Goal: Navigation & Orientation: Find specific page/section

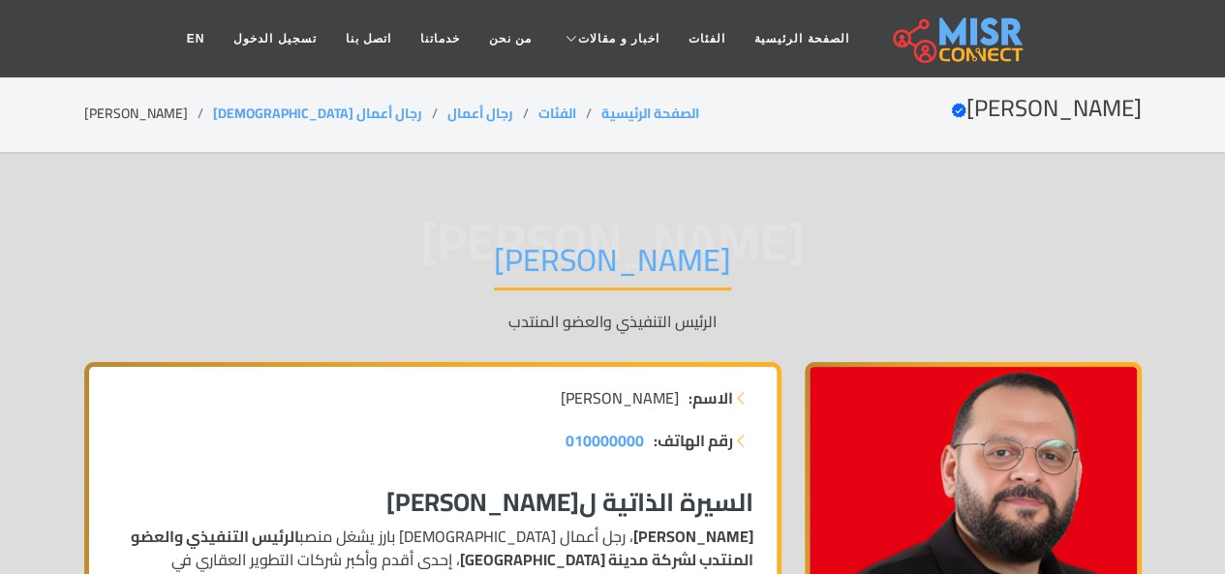
click at [789, 333] on div "[PERSON_NAME] [PERSON_NAME] الرئيس التنفيذي والعضو المنتدب" at bounding box center [613, 287] width 1058 height 150
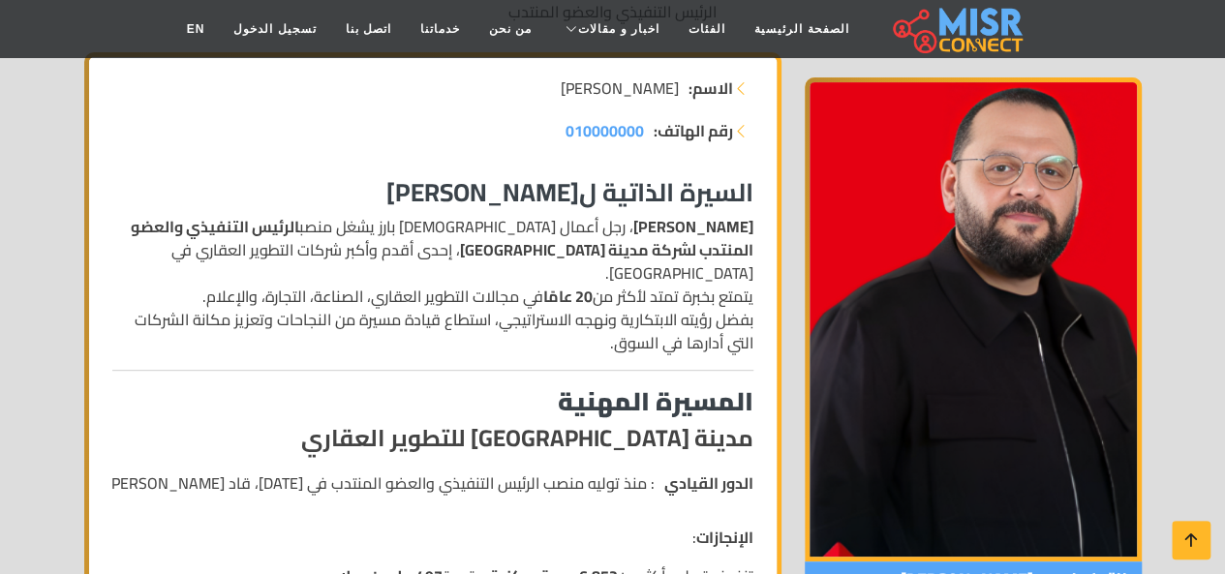
scroll to position [465, 0]
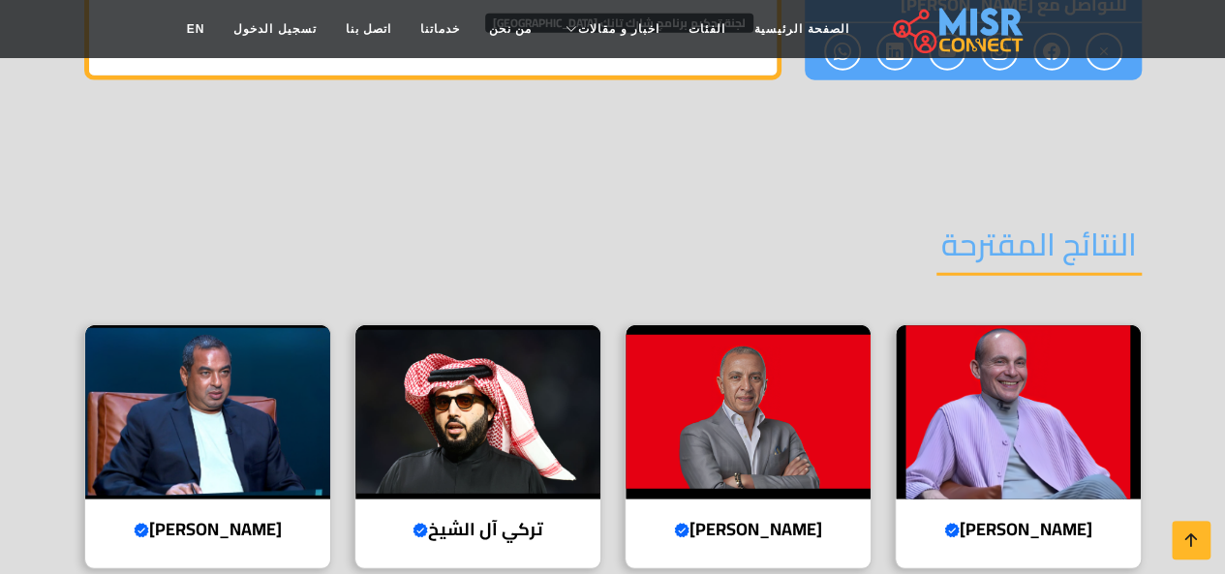
scroll to position [2402, 0]
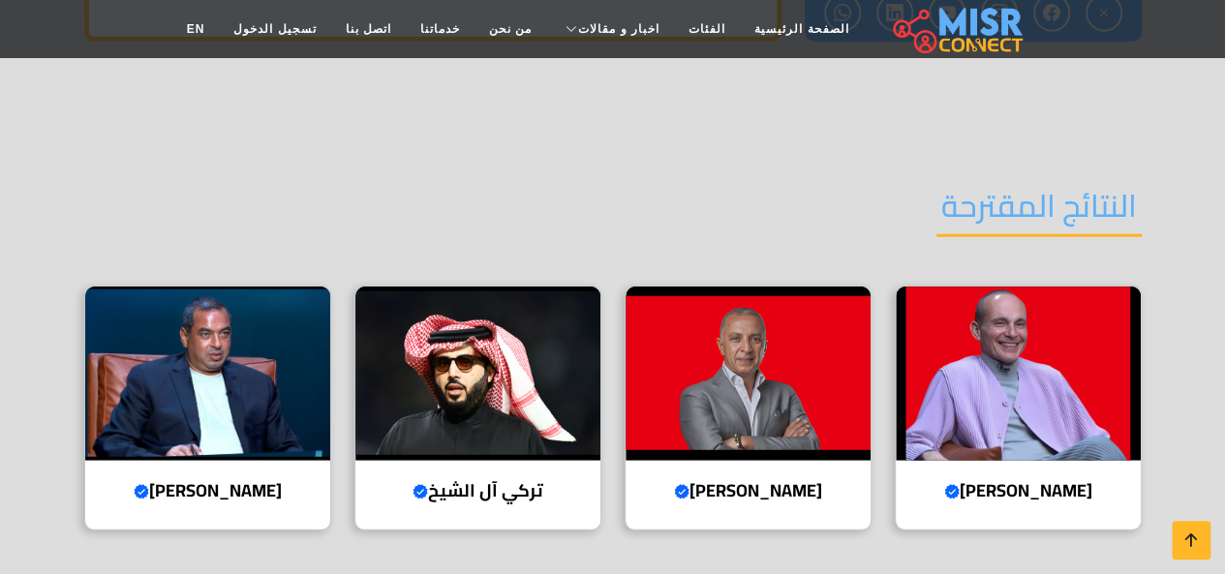
click at [39, 174] on section "النتائج المقترحة [PERSON_NAME] account رئيس مجلس الإدارة والرئيس التنفيذي لشركة…" at bounding box center [612, 356] width 1225 height 512
click at [196, 288] on img at bounding box center [207, 374] width 245 height 174
click at [614, 158] on div "النتائج المقترحة" at bounding box center [613, 221] width 1058 height 127
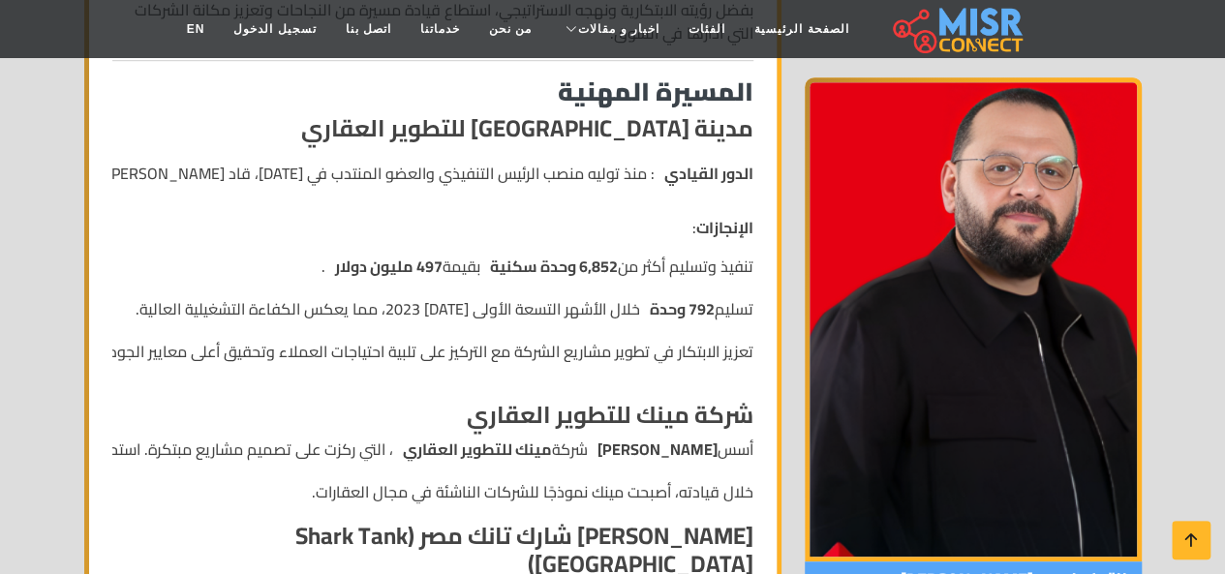
scroll to position [542, 0]
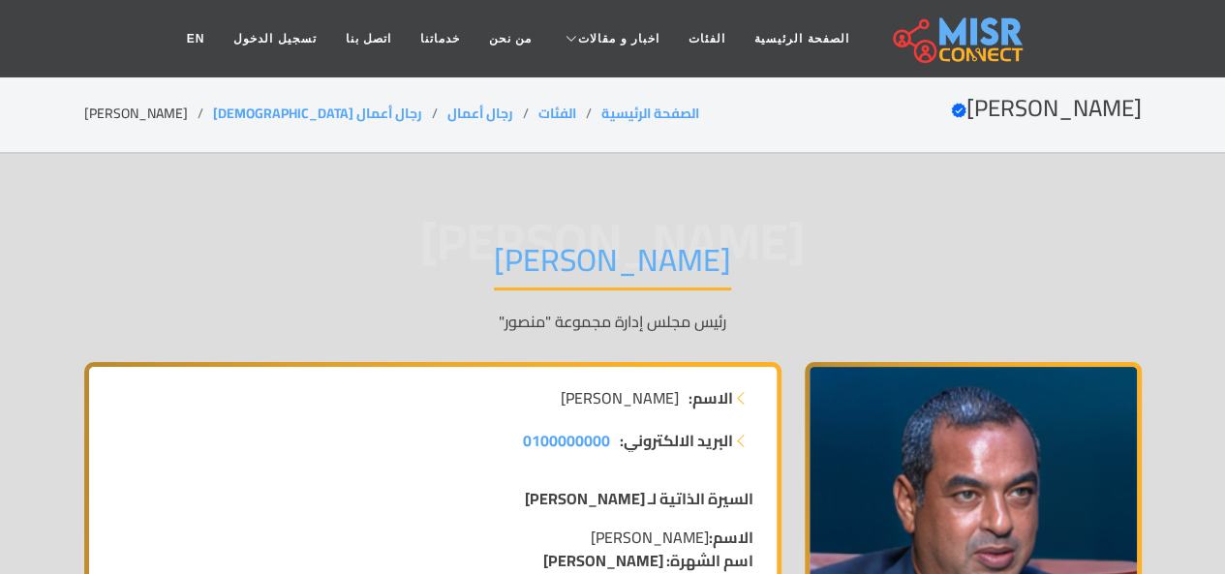
click at [819, 307] on div "[PERSON_NAME] [PERSON_NAME] مجلس إدارة مجموعة "منصور"" at bounding box center [613, 287] width 1058 height 150
